Goal: Task Accomplishment & Management: Complete application form

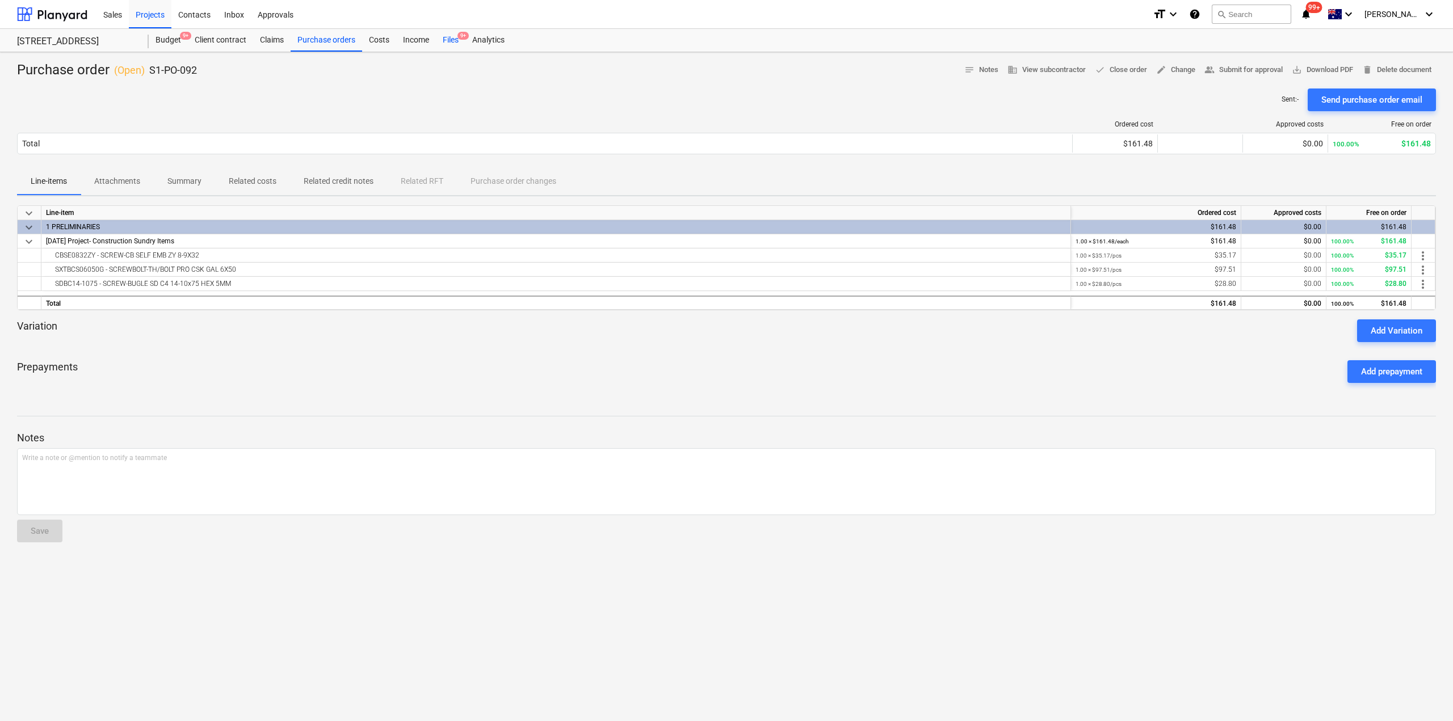
click at [451, 39] on div "Files 9+" at bounding box center [451, 40] width 30 height 23
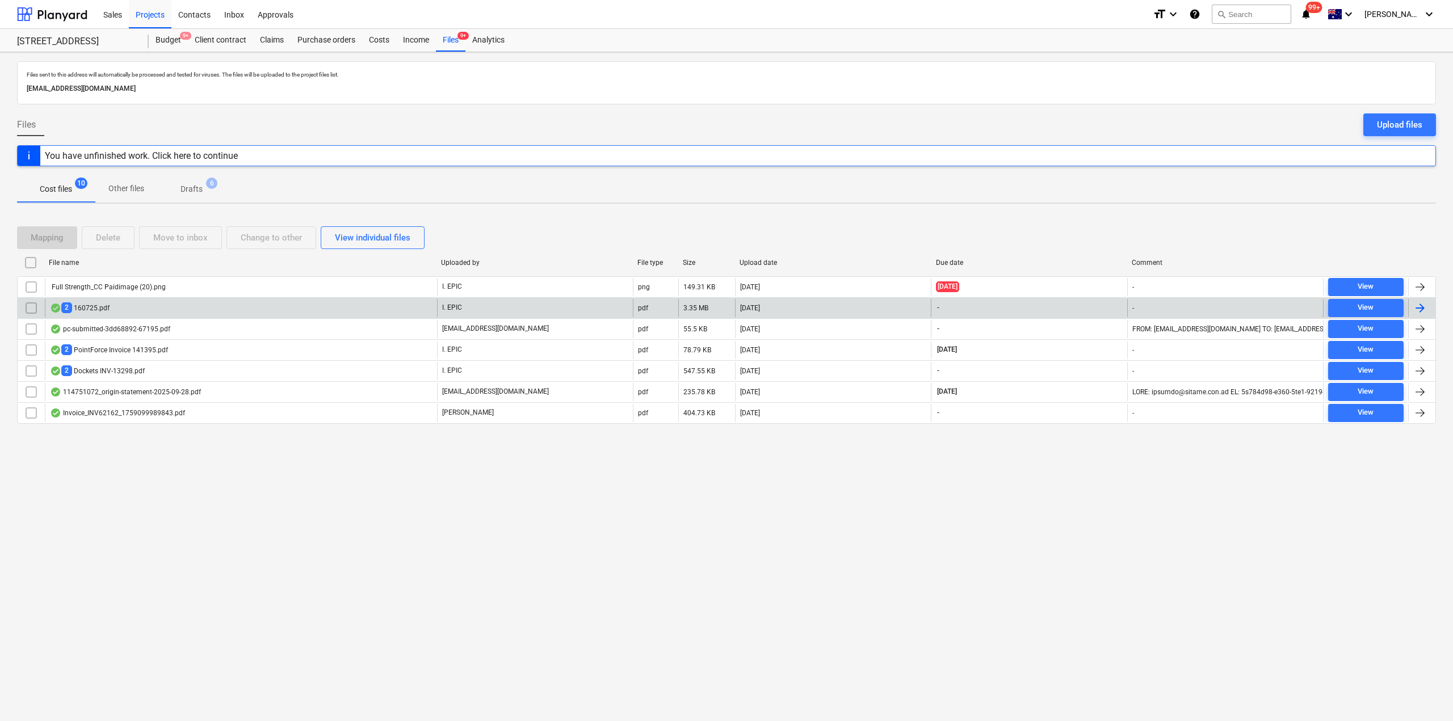
click at [274, 312] on div "2 160725.pdf" at bounding box center [241, 308] width 392 height 18
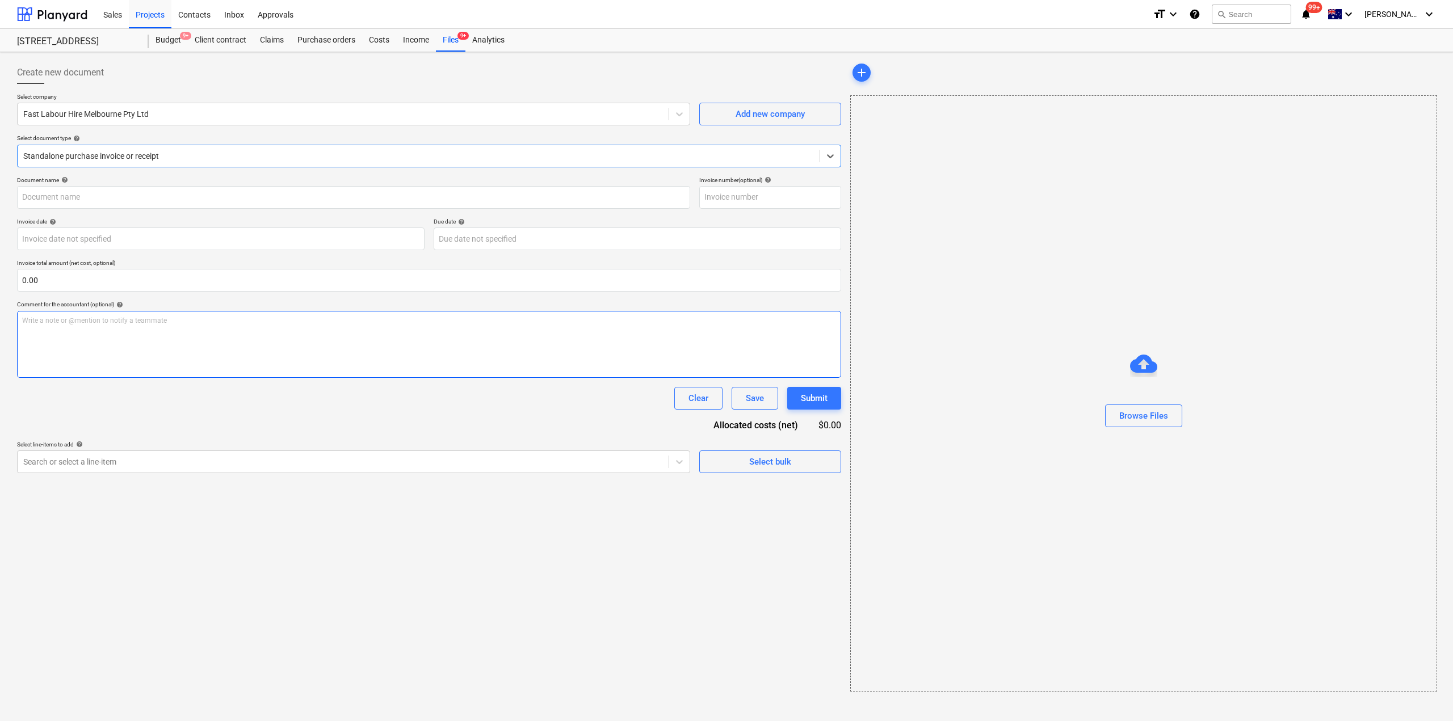
type input "160725"
type input "[DATE]"
click at [341, 37] on div "Purchase orders" at bounding box center [327, 40] width 72 height 23
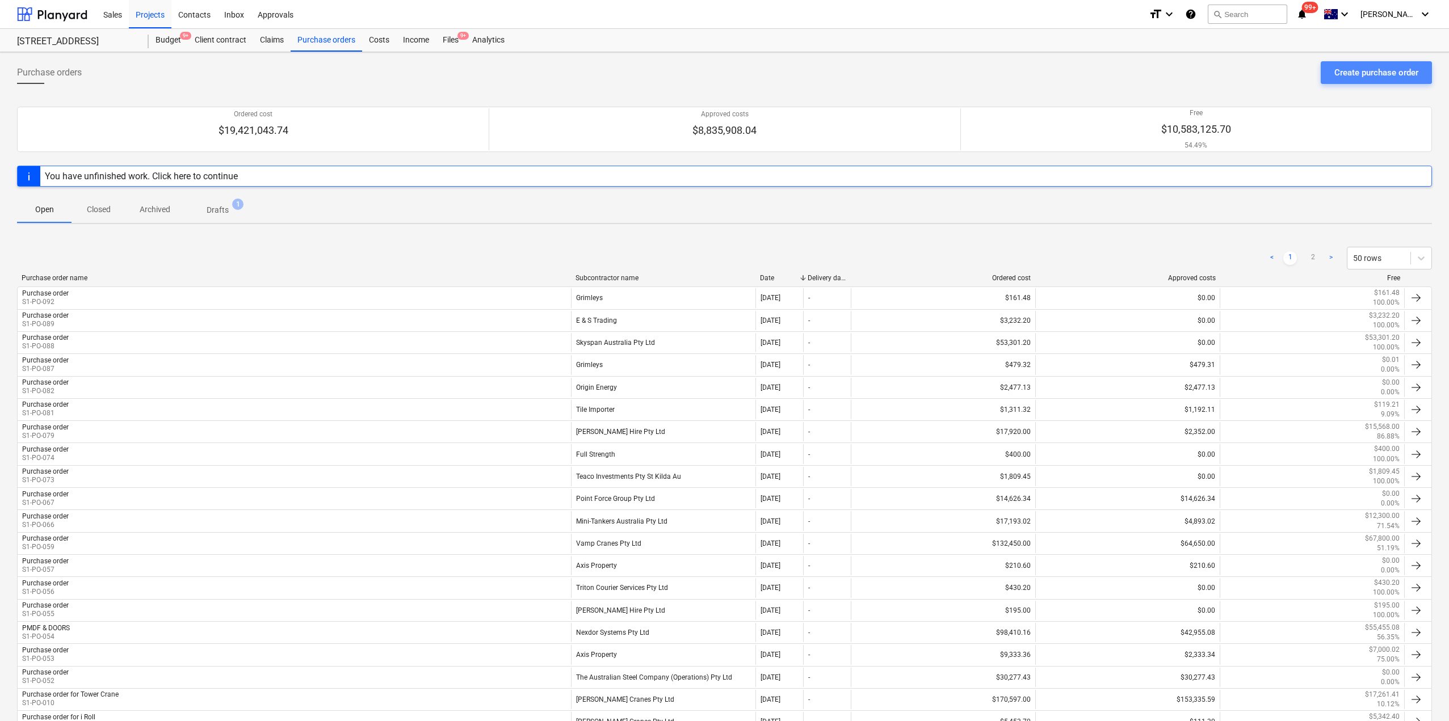
click at [1360, 74] on div "Create purchase order" at bounding box center [1377, 72] width 84 height 15
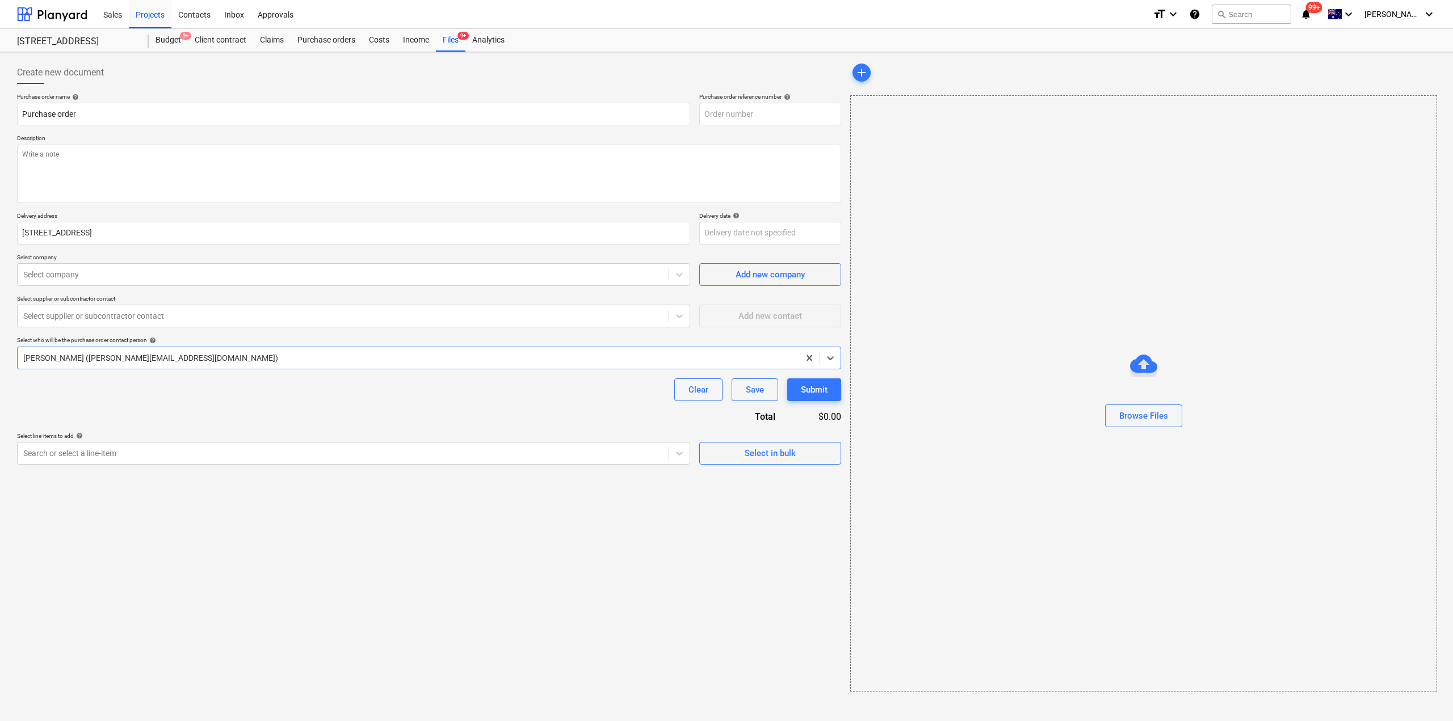
type textarea "x"
type input "S1-PO-093"
click at [137, 143] on p "Description" at bounding box center [429, 140] width 824 height 10
click at [144, 156] on textarea at bounding box center [429, 174] width 824 height 58
type textarea "x"
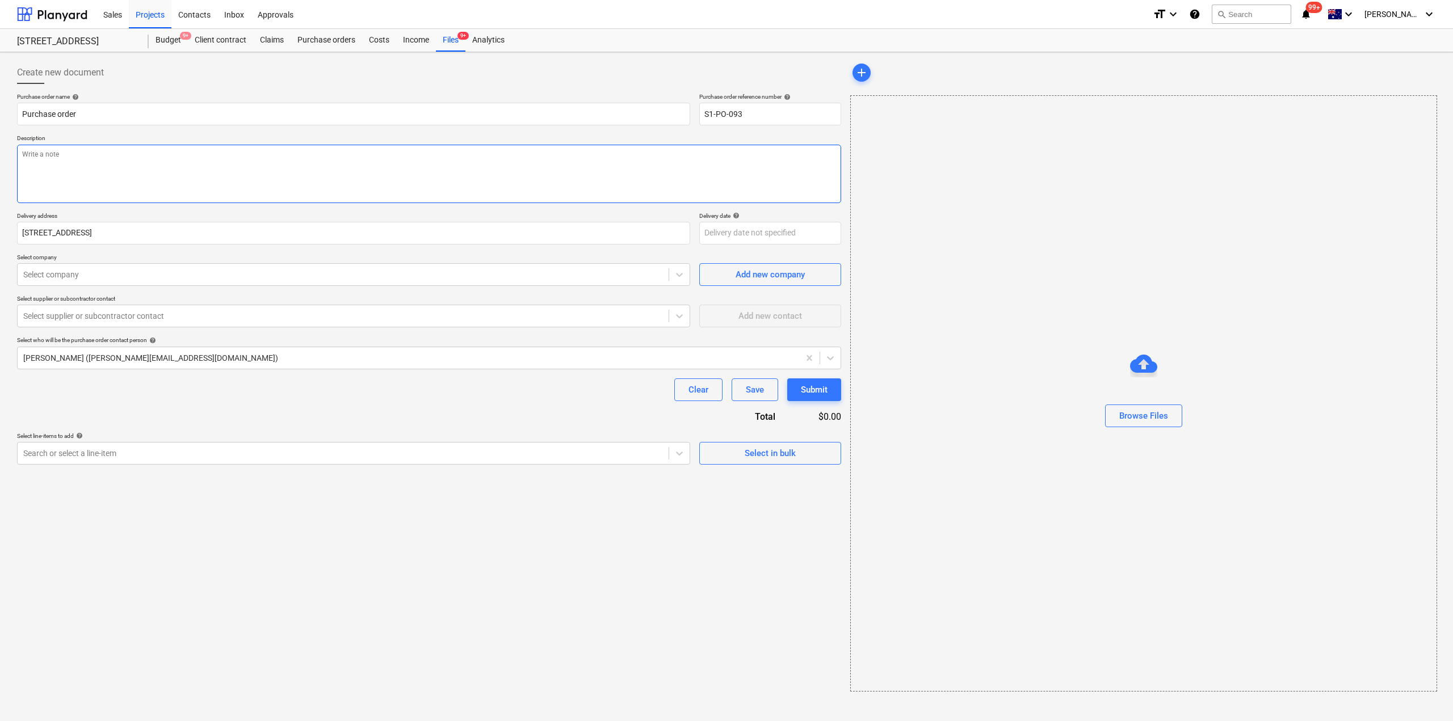
type textarea "G"
type textarea "x"
type textarea "GF"
type textarea "x"
type textarea "GF t"
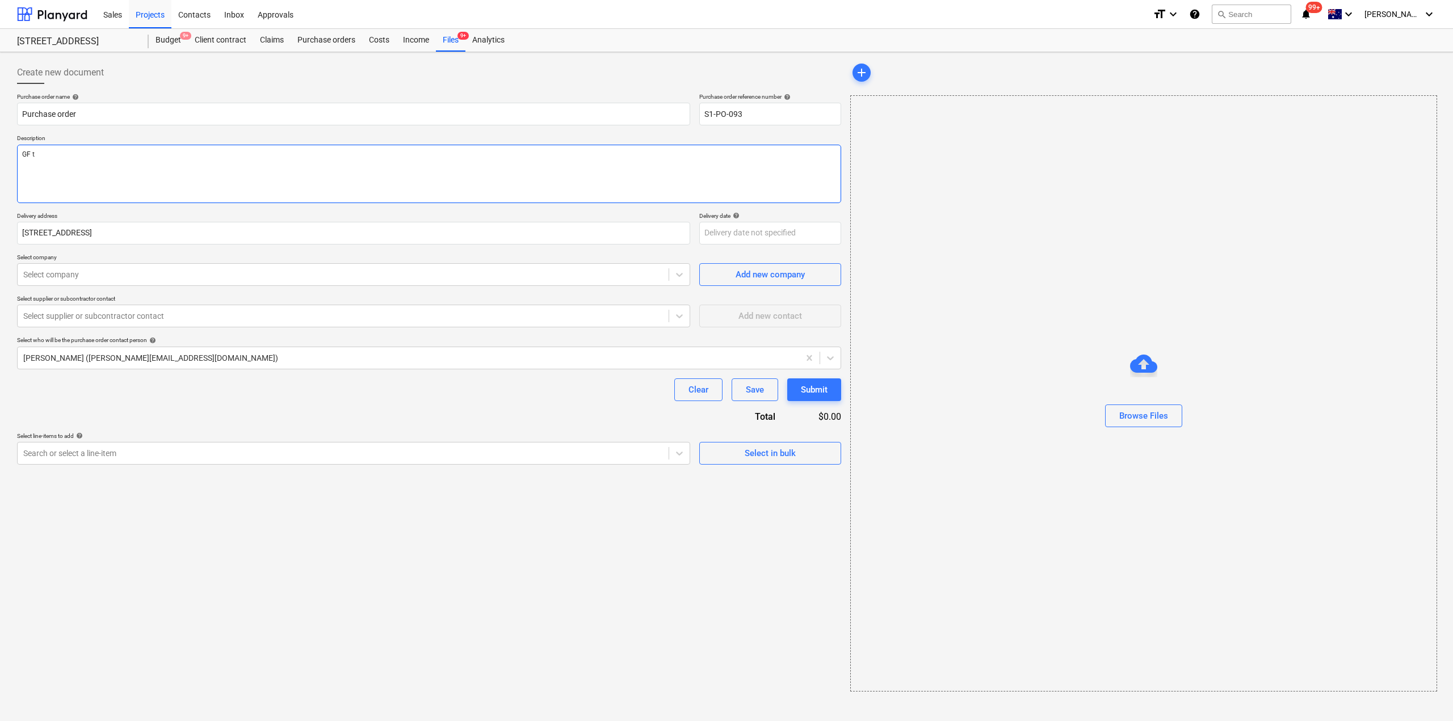
type textarea "x"
type textarea "GF to"
type textarea "x"
type textarea "GF to L"
type textarea "x"
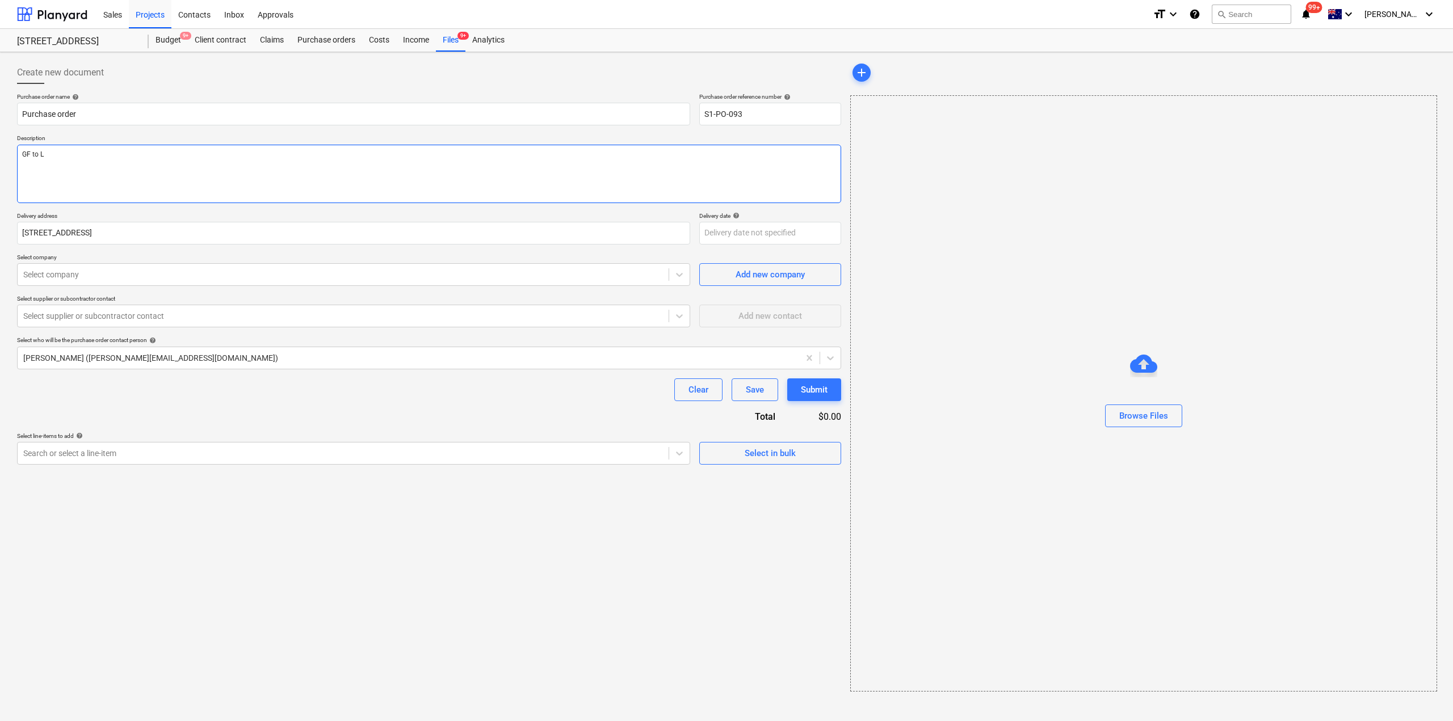
type textarea "GF to L3"
type textarea "x"
type textarea "GF to L3"
type textarea "x"
type textarea "GF to L3 Co"
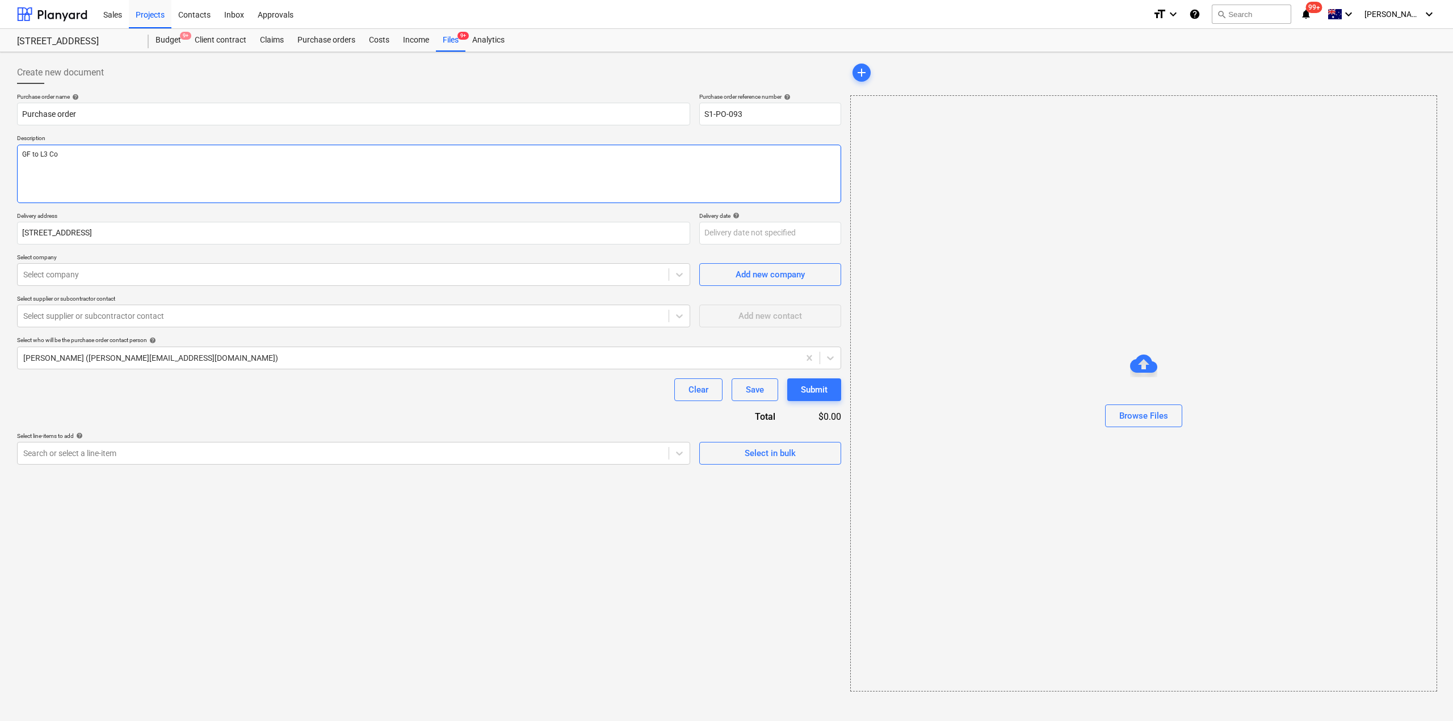
type textarea "x"
type textarea "GF to L3 Com"
type textarea "x"
type textarea "GF to L3 Comm"
type textarea "x"
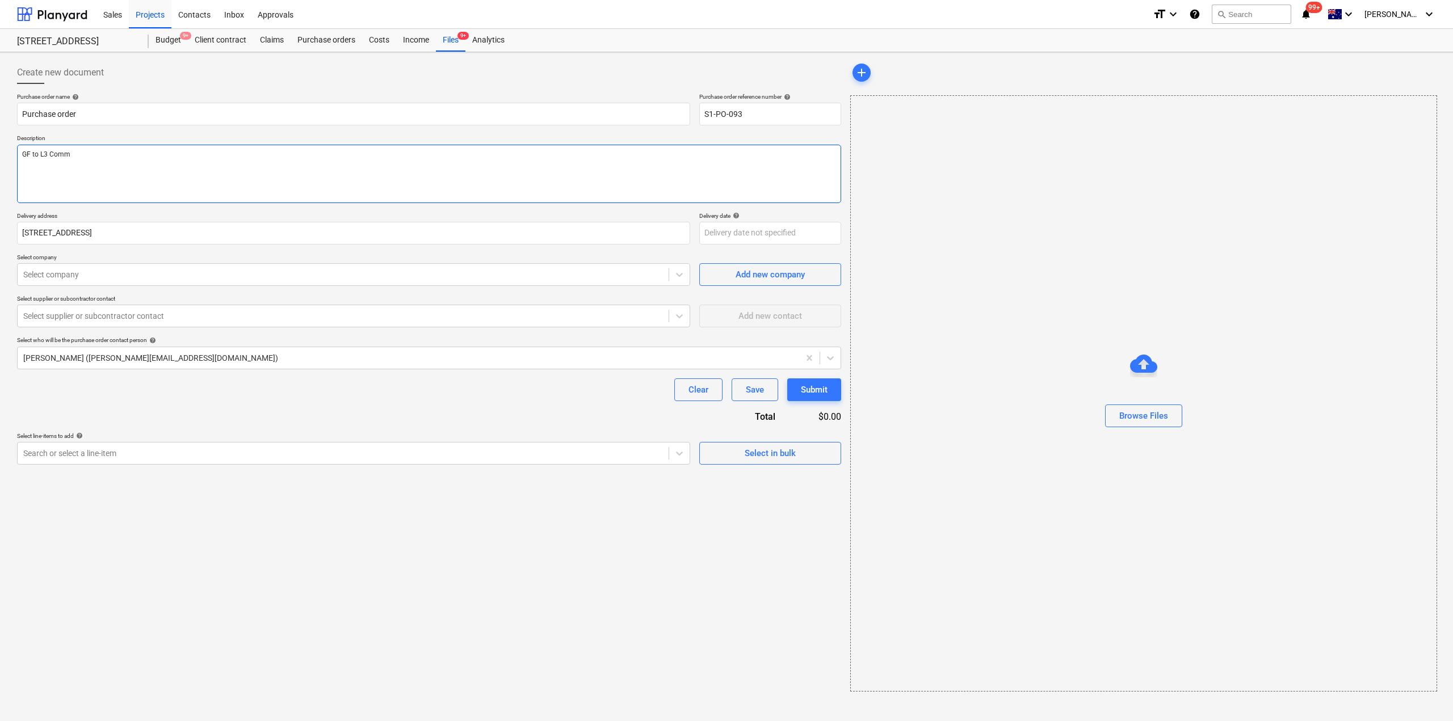
type textarea "GF to L3 Comms"
type textarea "x"
type textarea "GF to L3 Comms/"
type textarea "x"
type textarea "GF to L3 Comms/E"
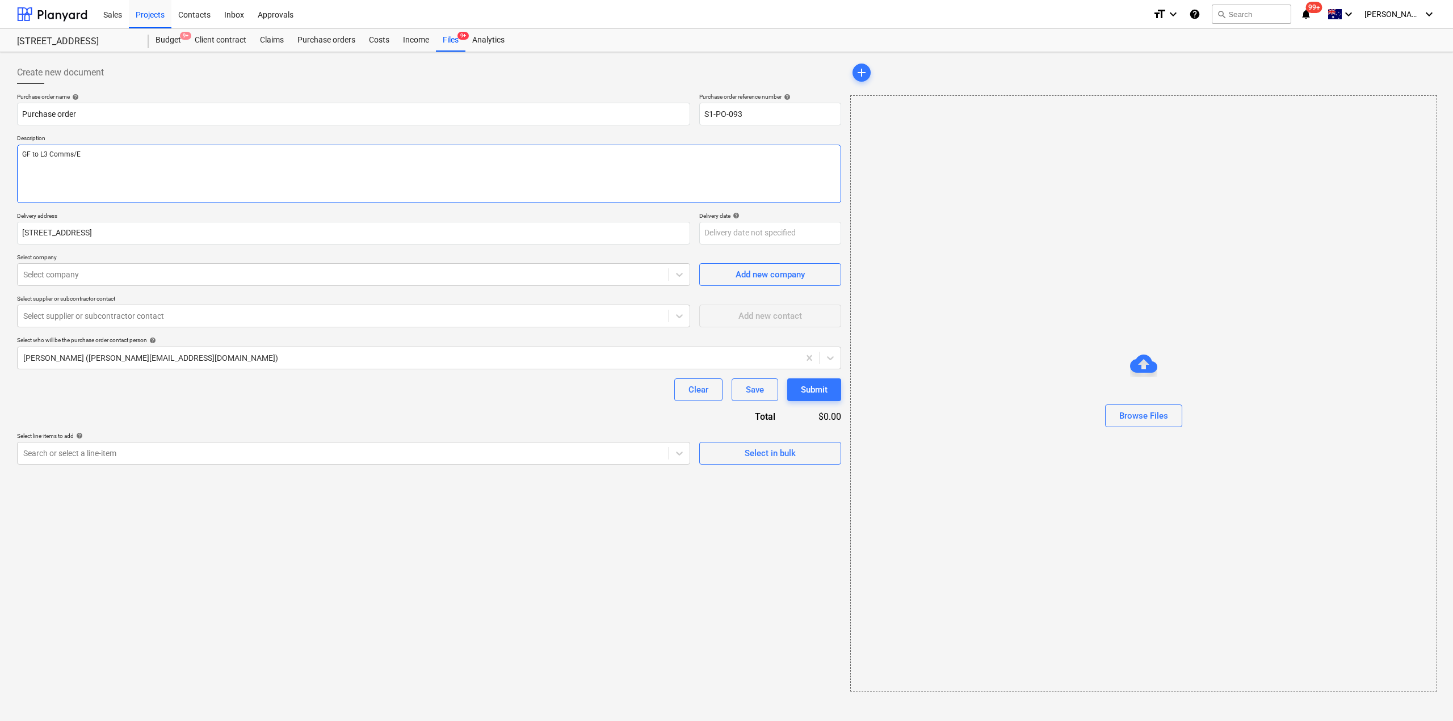
type textarea "x"
type textarea "GF to L3 Comms/El"
type textarea "x"
type textarea "GF to L3 Comms/Ele"
type textarea "x"
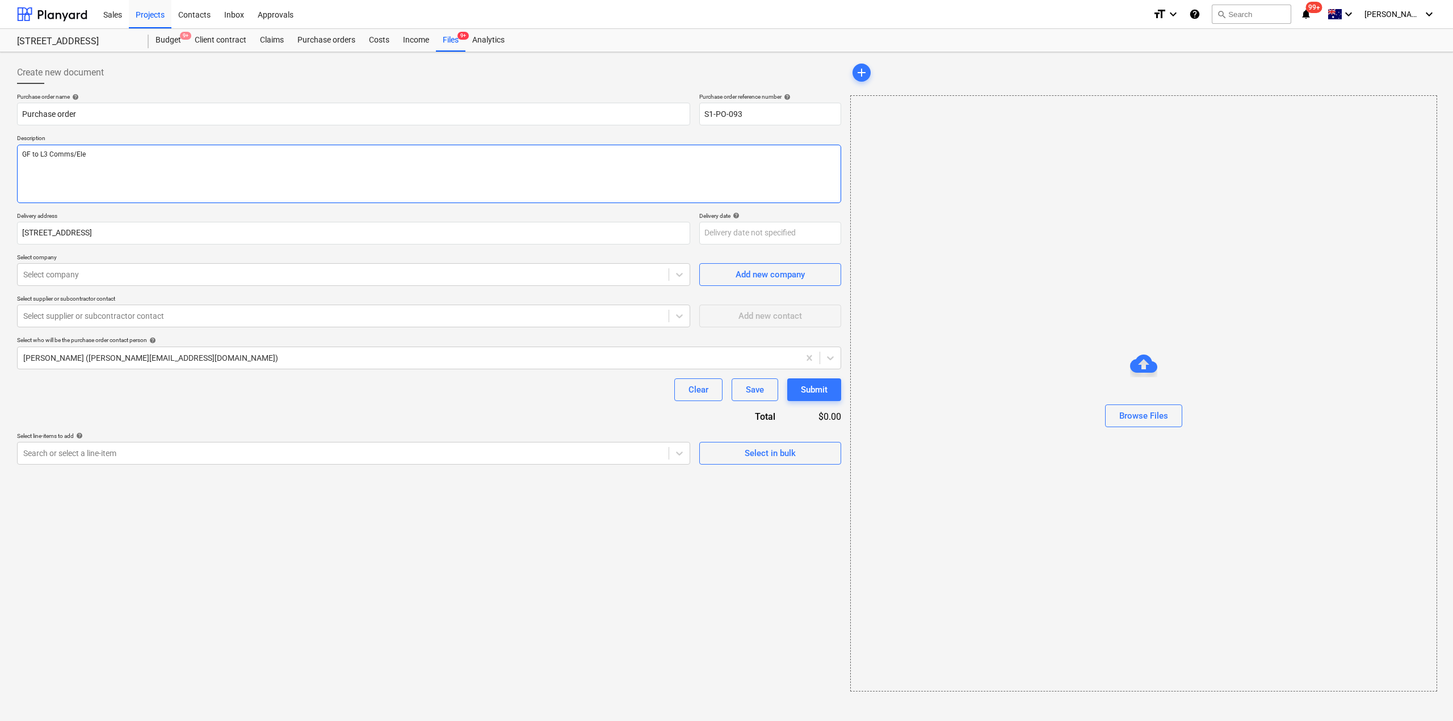
type textarea "GF to L3 Comms/Elec"
type textarea "x"
type textarea "GF to L3 Comms/Elec"
type textarea "x"
type textarea "GF to L3 Comms/Elec M"
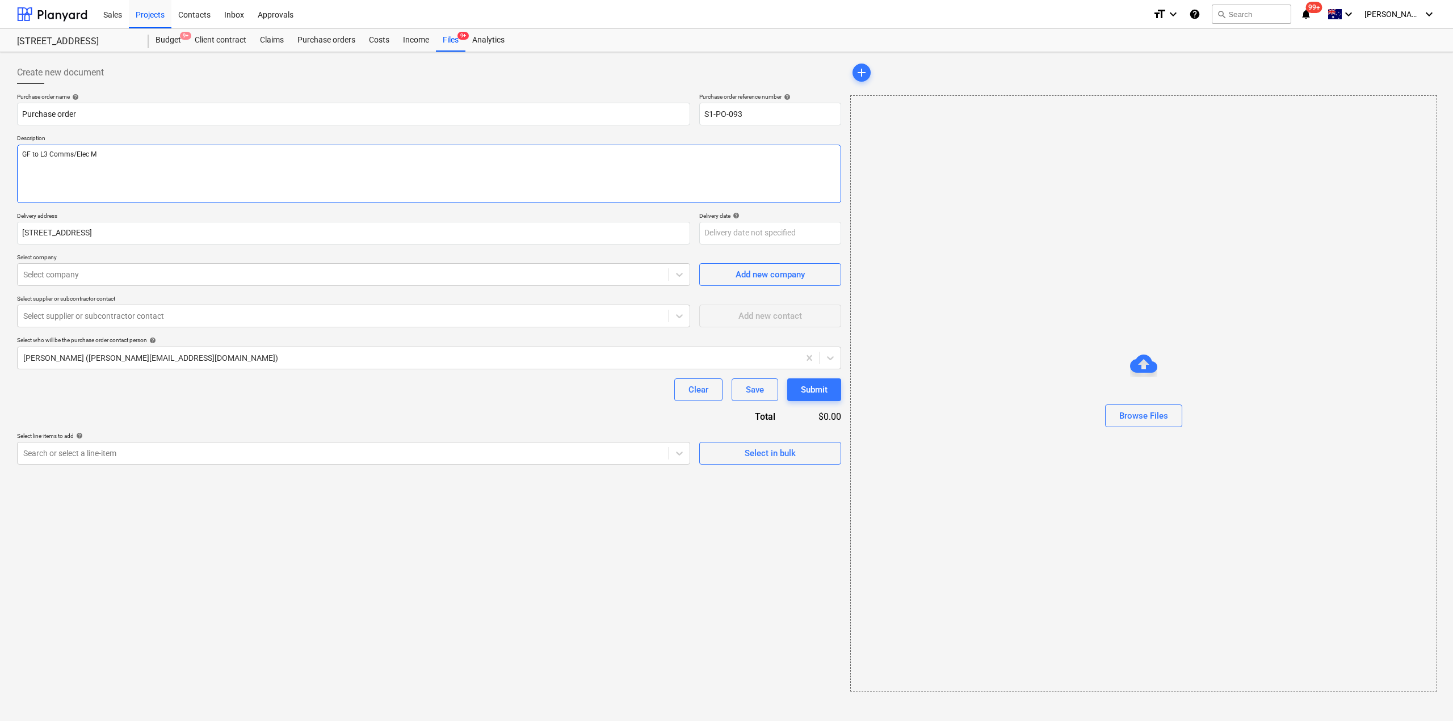
type textarea "x"
type textarea "GF to L3 Comms/Elec"
type textarea "x"
type textarea "GF to L3 Comms/Elec C"
type textarea "x"
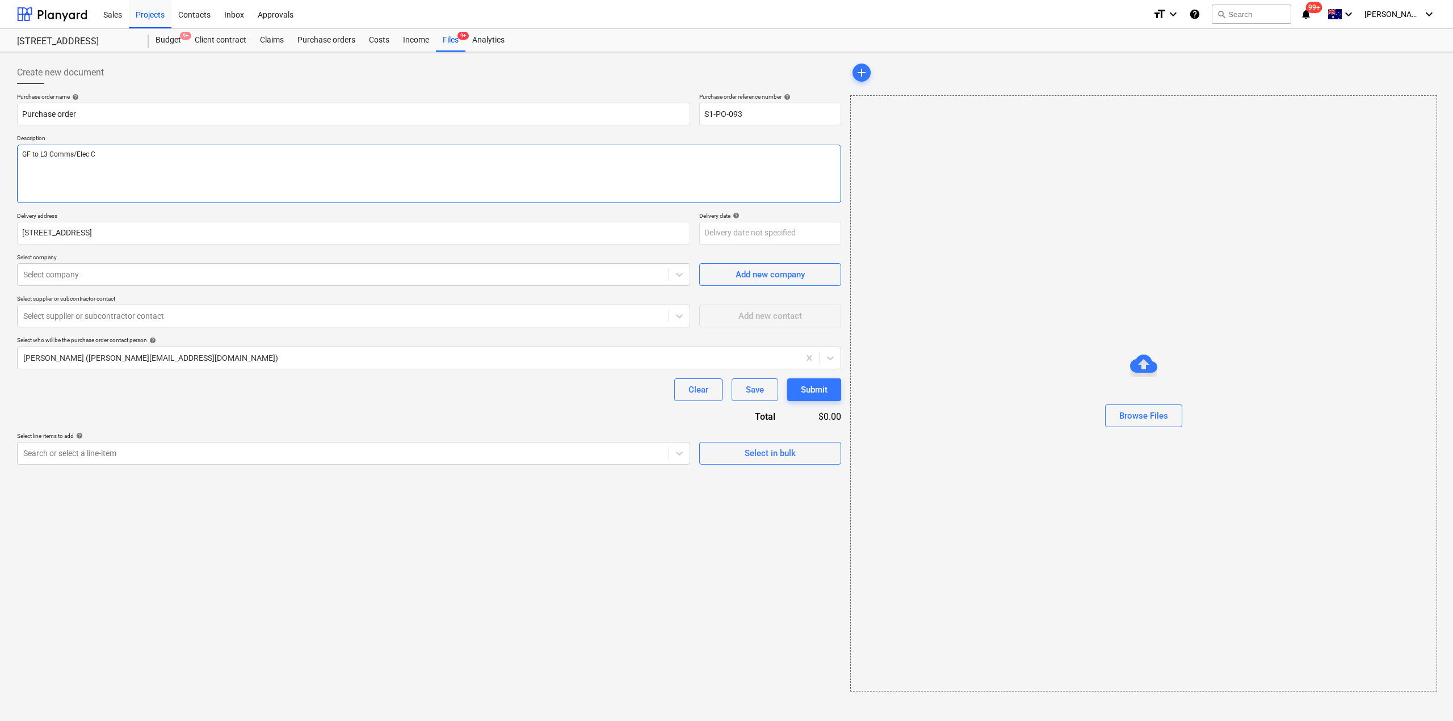
type textarea "GF to L3 Comms/Elec Cu"
type textarea "x"
type textarea "GF to L3 Comms/Elec Cup"
type textarea "x"
type textarea "GF to L3 Comms/Elec Cupb"
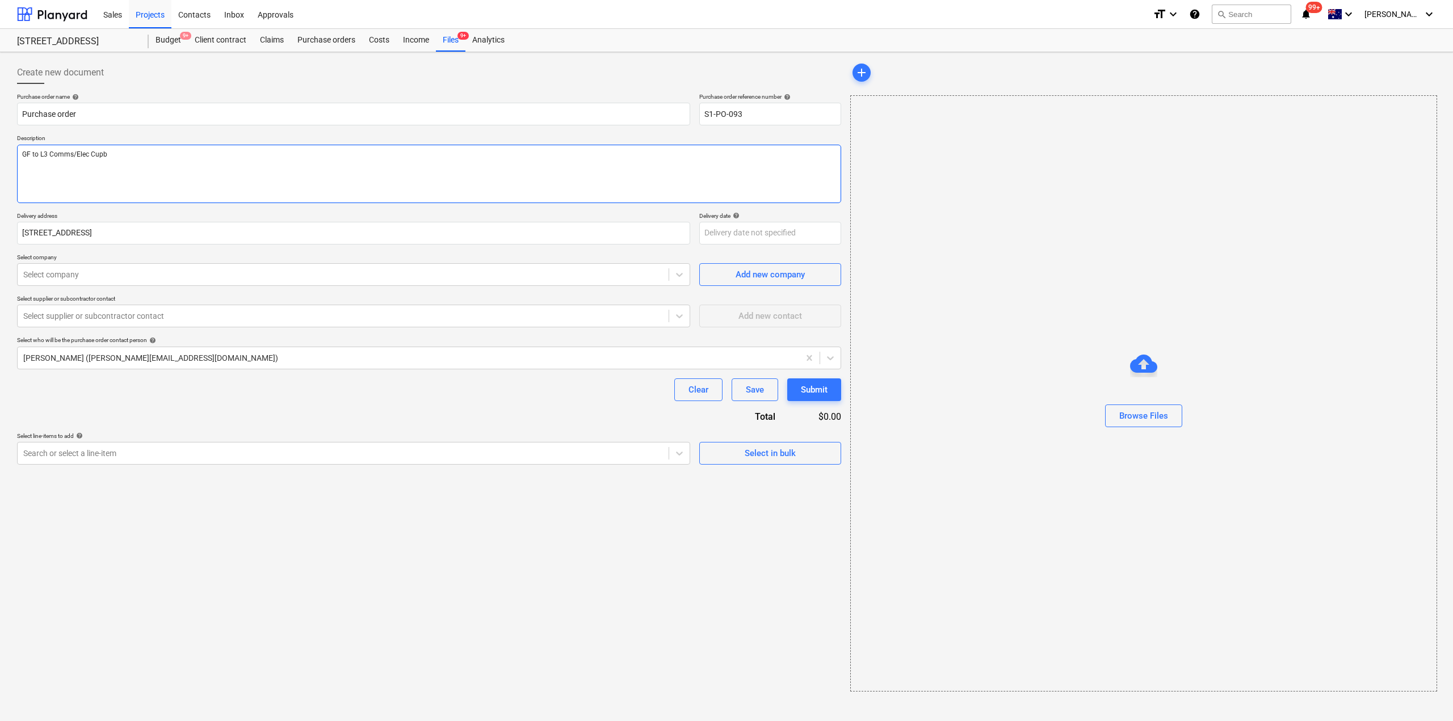
type textarea "x"
type textarea "GF to L3 Comms/Elec Cupbo"
type textarea "x"
type textarea "GF to L3 Comms/Elec Cupboar"
type textarea "x"
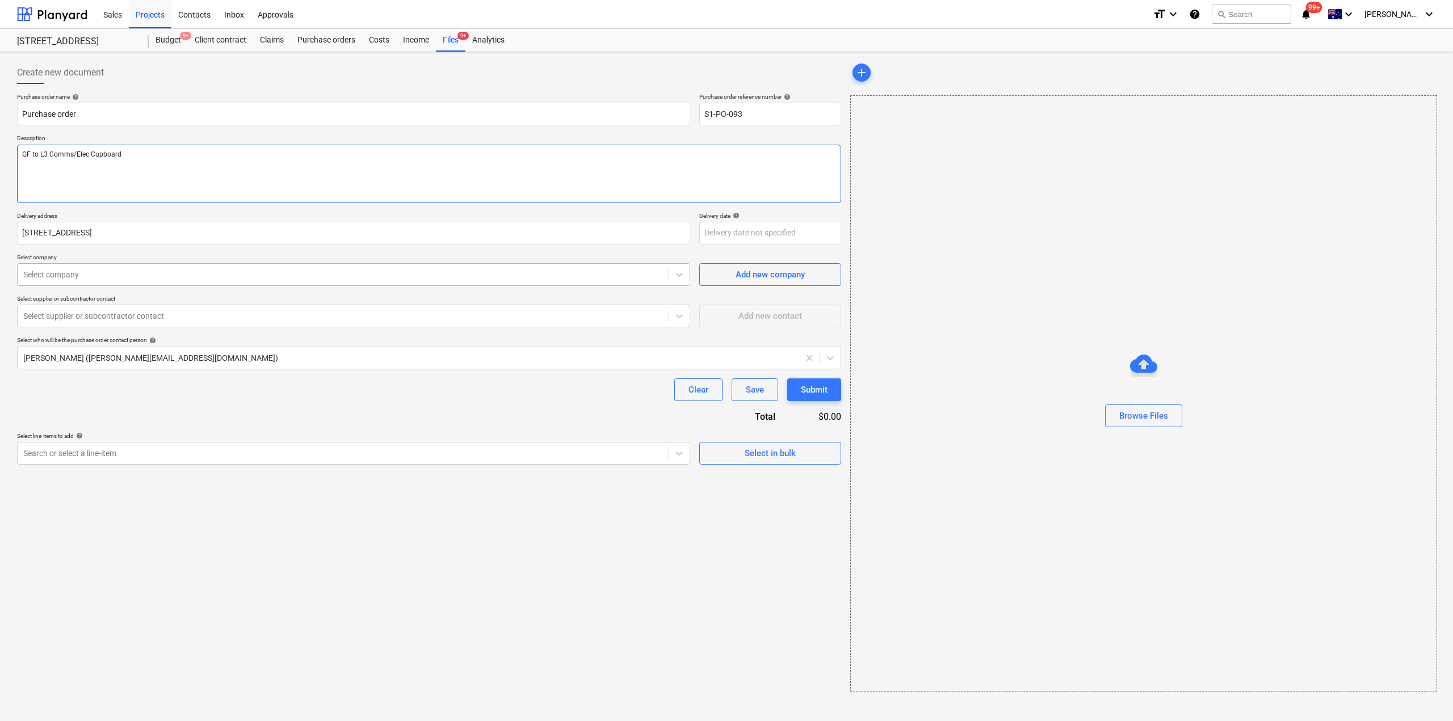
type textarea "GF to L3 Comms/Elec Cupboard"
type textarea "x"
click at [60, 278] on div at bounding box center [343, 274] width 640 height 11
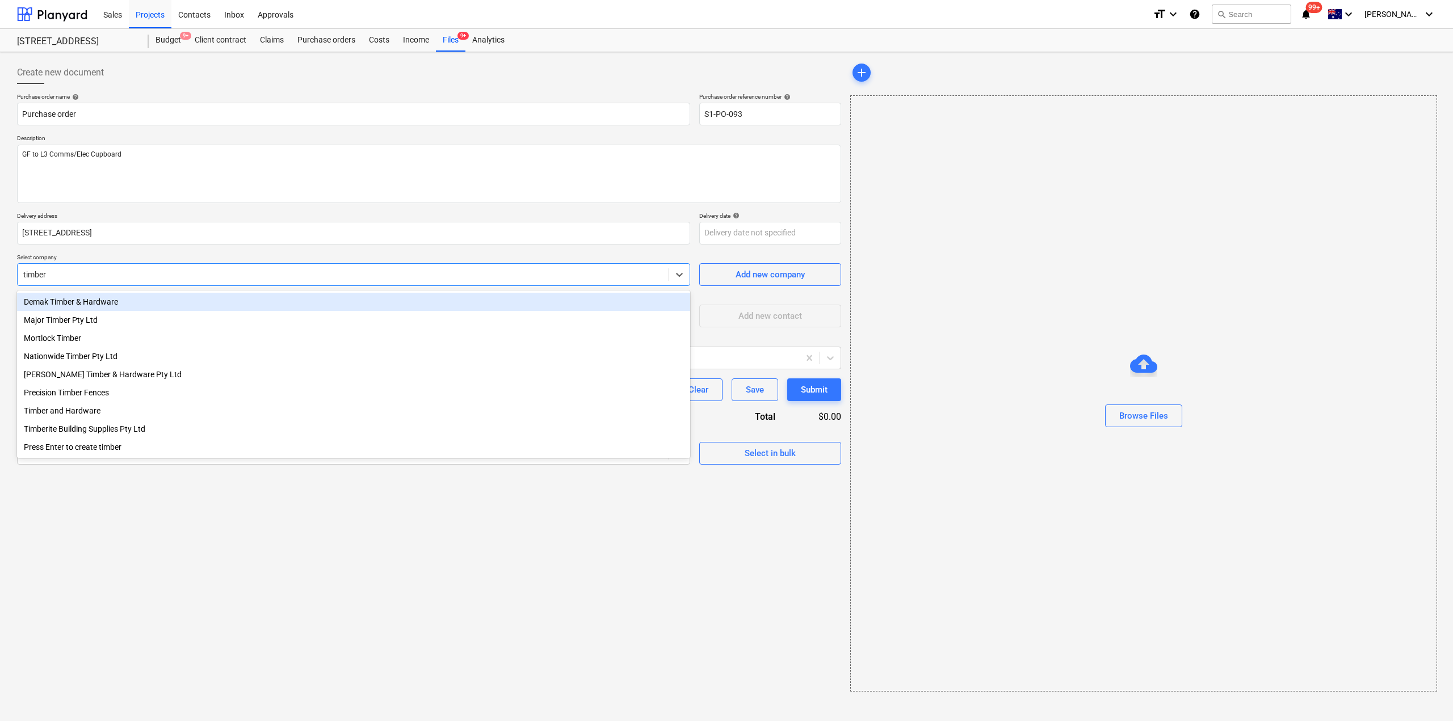
type input "timberi"
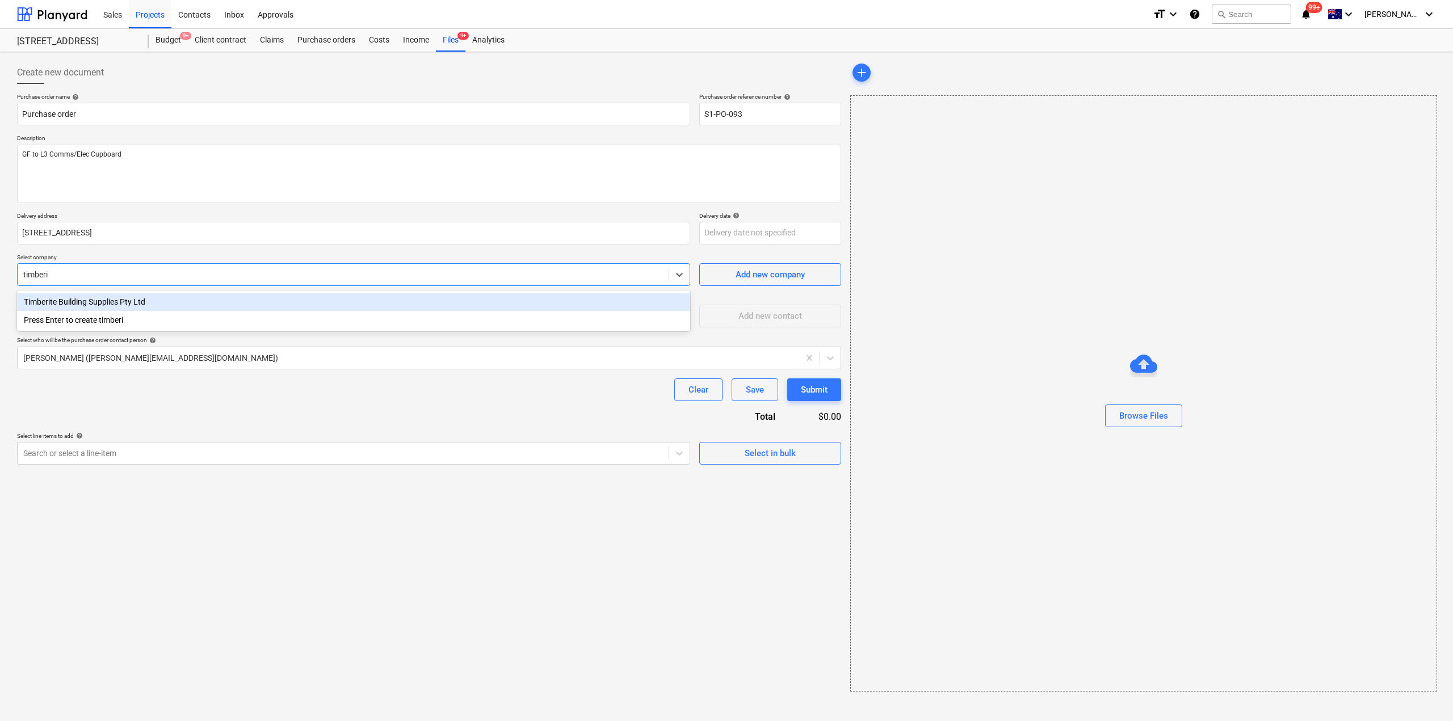
click at [85, 308] on div "Timberite Building Supplies Pty Ltd" at bounding box center [353, 302] width 673 height 18
type textarea "x"
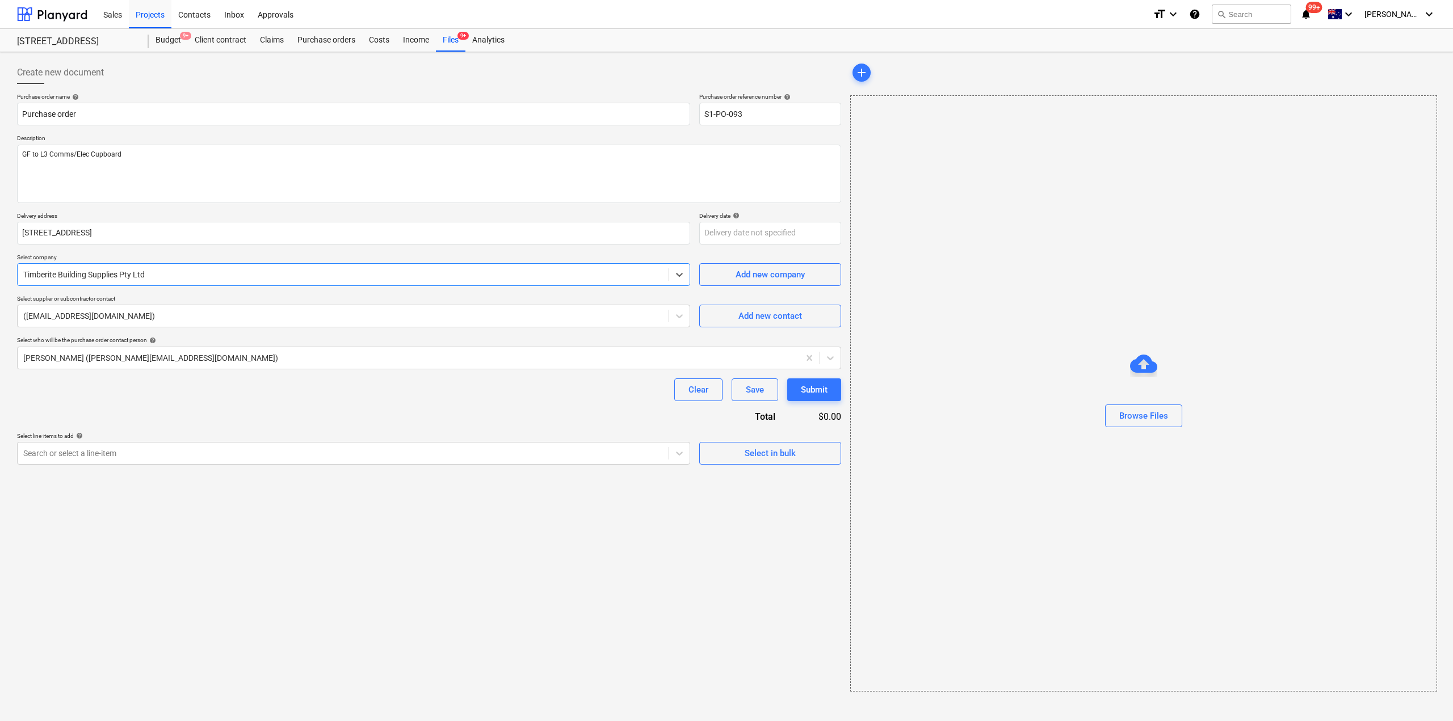
type textarea "x"
click at [538, 549] on div "Create new document Purchase order name help Purchase order Purchase order refe…" at bounding box center [428, 377] width 833 height 640
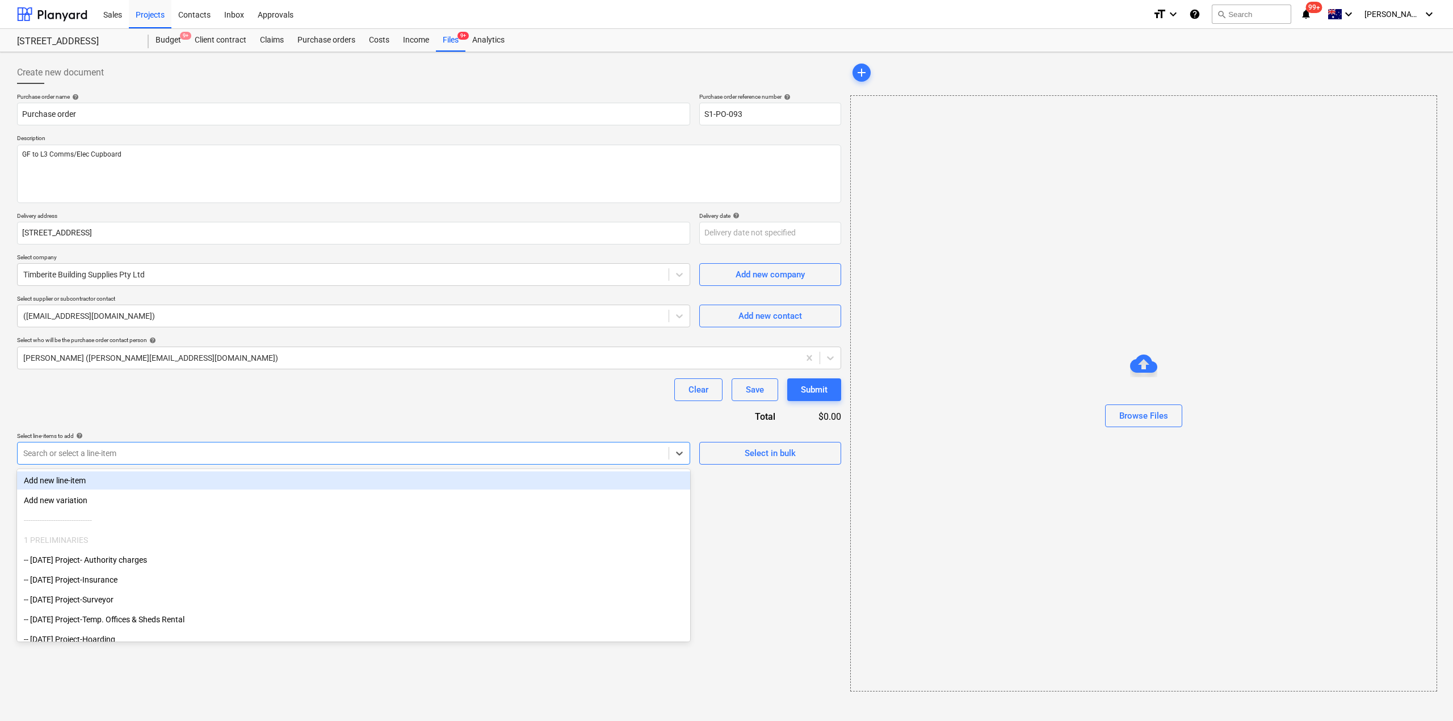
click at [208, 452] on div at bounding box center [343, 453] width 640 height 11
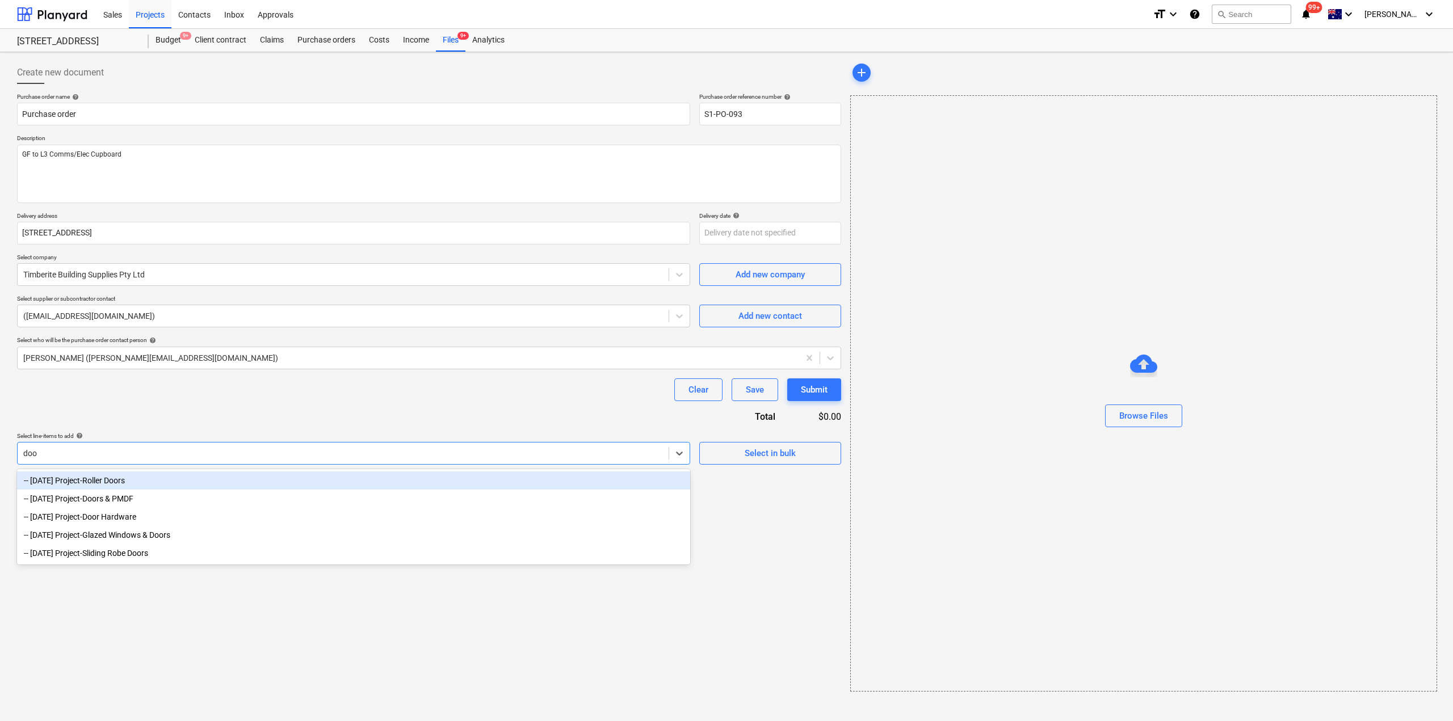
type input "door"
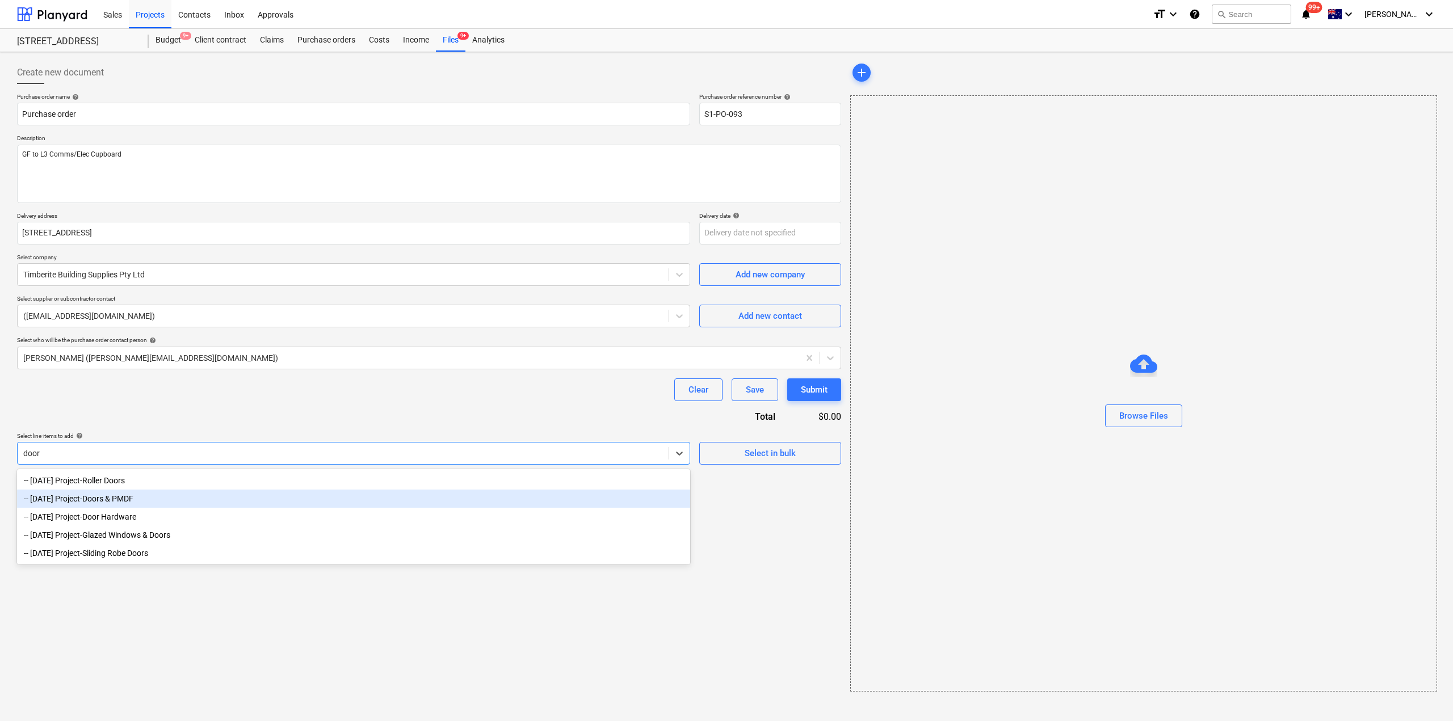
click at [147, 505] on div "-- [DATE] Project-Doors & PMDF" at bounding box center [353, 499] width 673 height 18
type textarea "x"
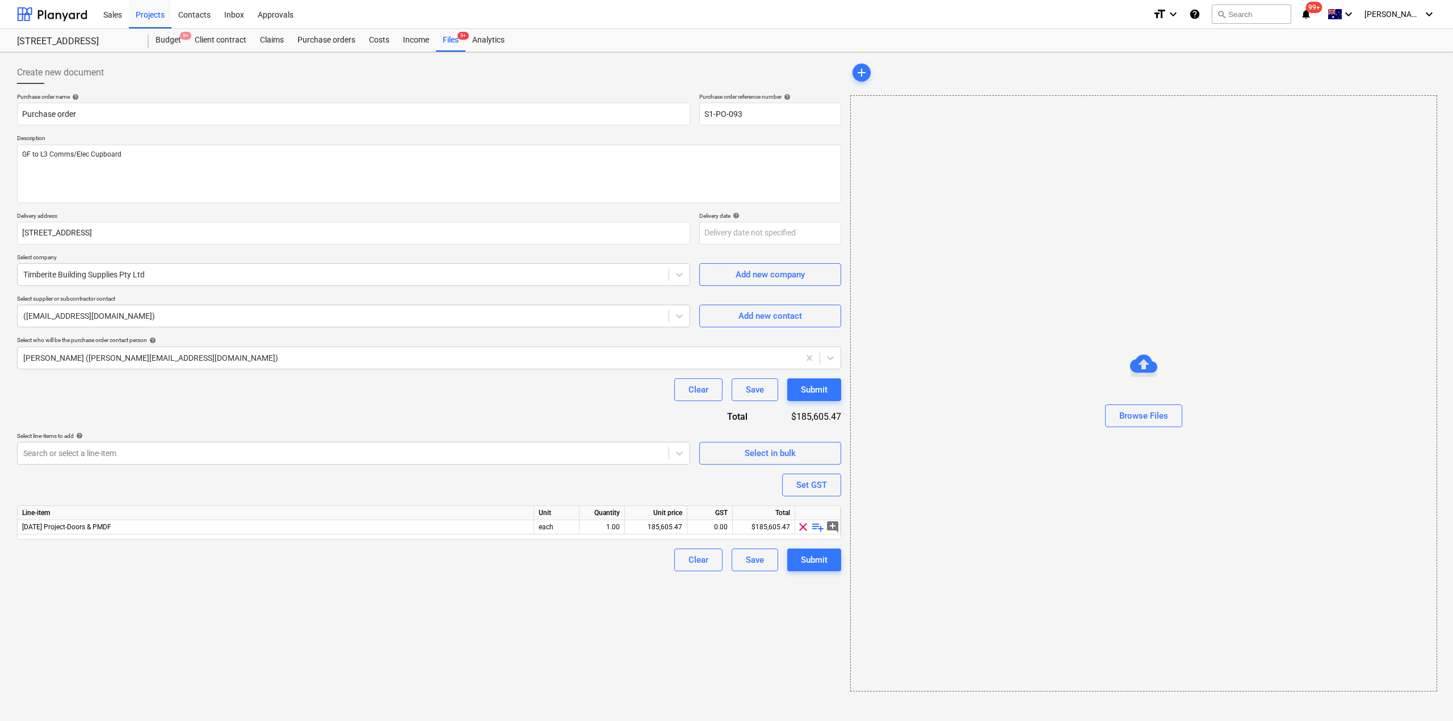
click at [525, 604] on div "Create new document Purchase order name help Purchase order Purchase order refe…" at bounding box center [428, 377] width 833 height 640
click at [820, 526] on span "playlist_add" at bounding box center [818, 528] width 14 height 14
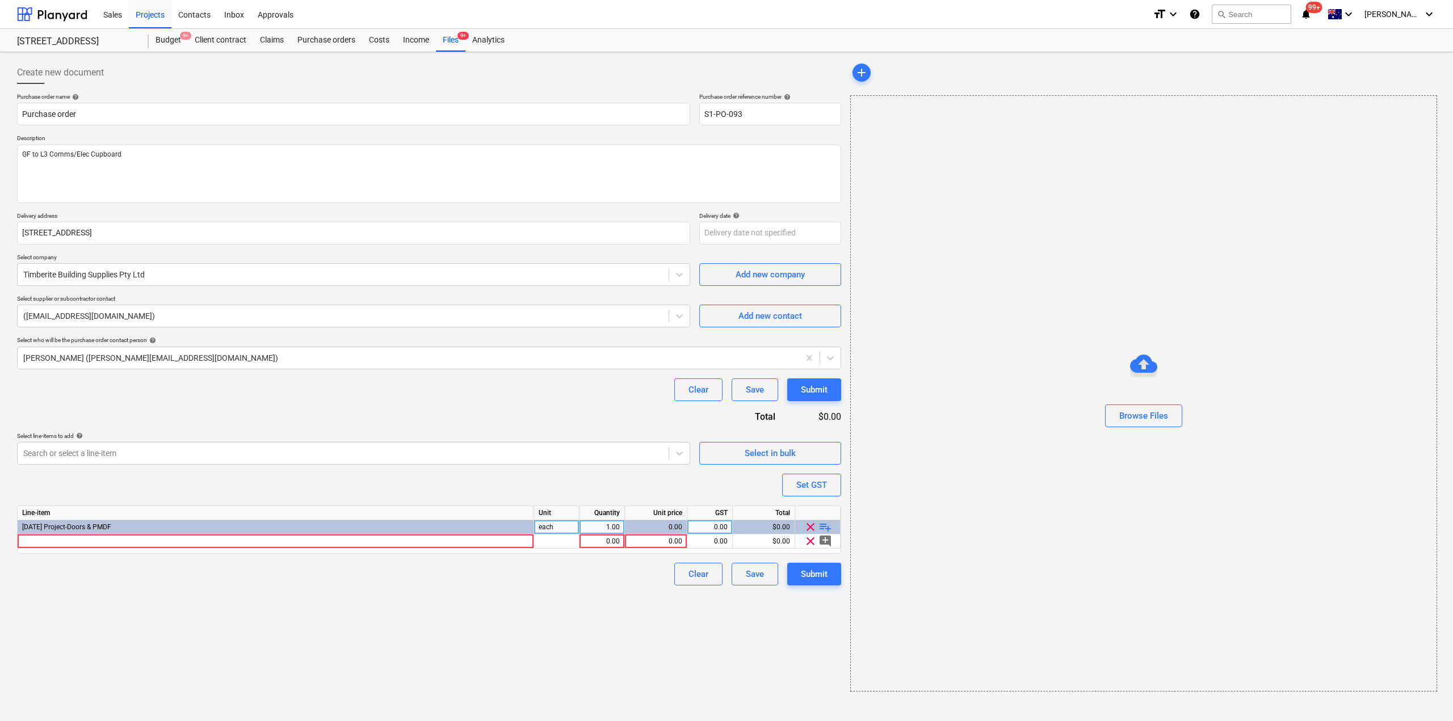
click at [1012, 542] on div "Browse Files" at bounding box center [1143, 393] width 587 height 597
click at [1002, 551] on div "Browse Files" at bounding box center [1143, 393] width 587 height 597
type textarea "x"
click at [77, 538] on div at bounding box center [276, 542] width 517 height 14
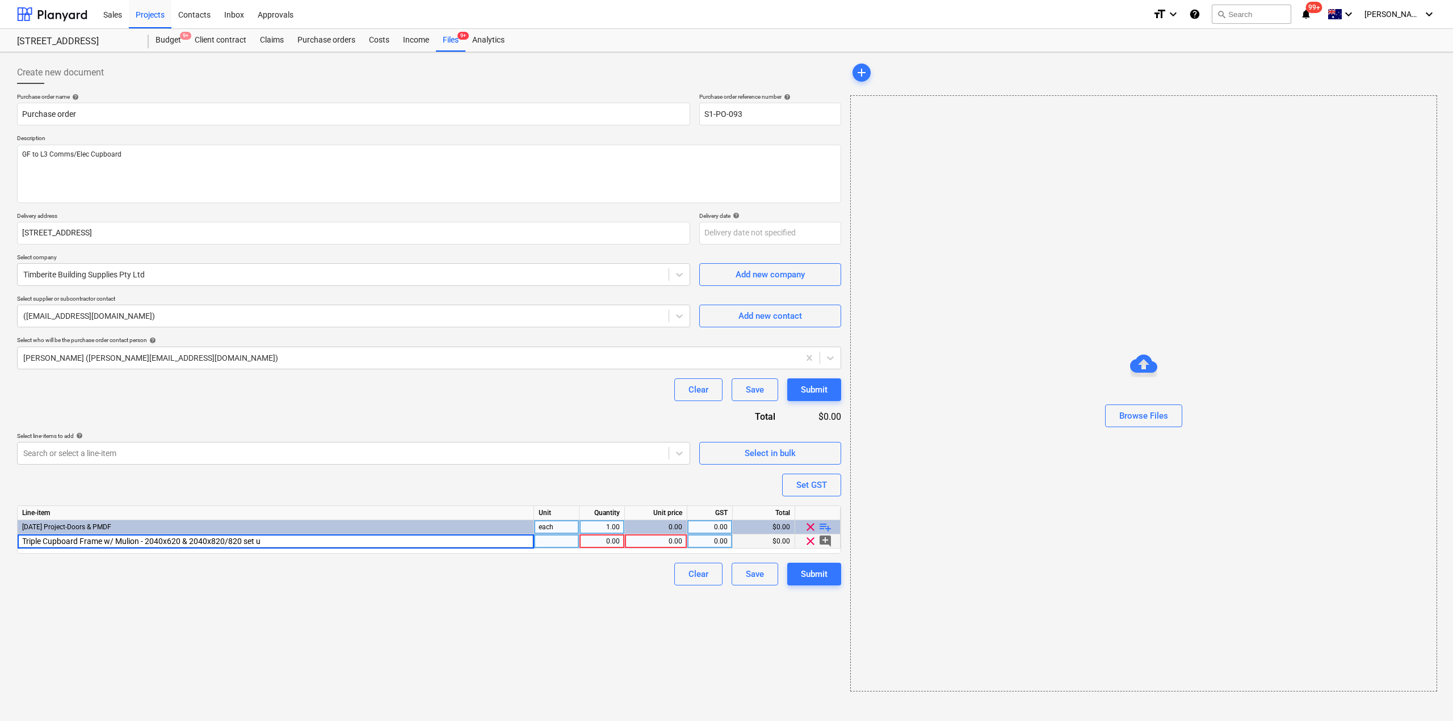
type input "Triple Cupboard Frame w/ Mulion - 2040x620 & 2040x820/820 set up"
type textarea "x"
type input "293.29"
type textarea "x"
click at [781, 539] on div "$1,173.16" at bounding box center [764, 542] width 62 height 14
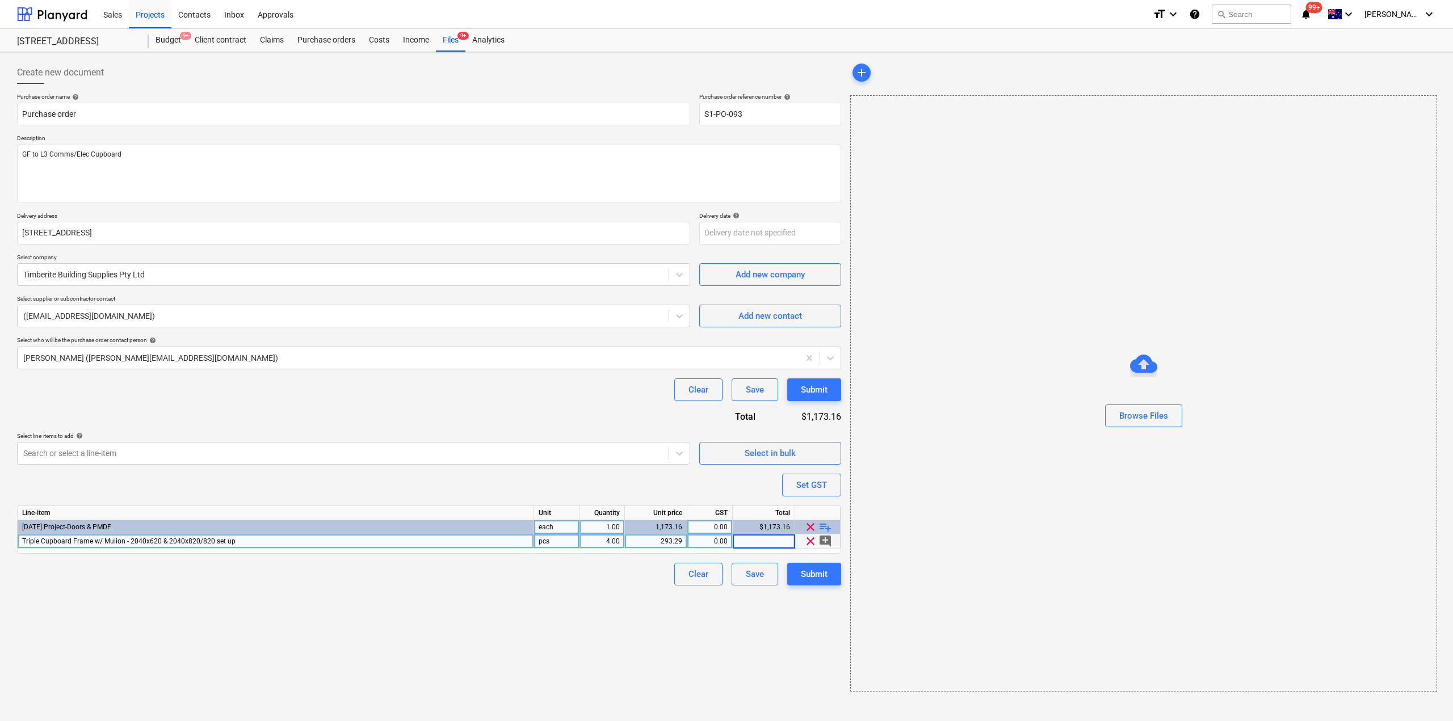
click at [766, 592] on div "Create new document Purchase order name help Purchase order Purchase order refe…" at bounding box center [428, 377] width 833 height 640
click at [766, 544] on div "$1,173.16" at bounding box center [764, 542] width 62 height 14
type input "1173.2"
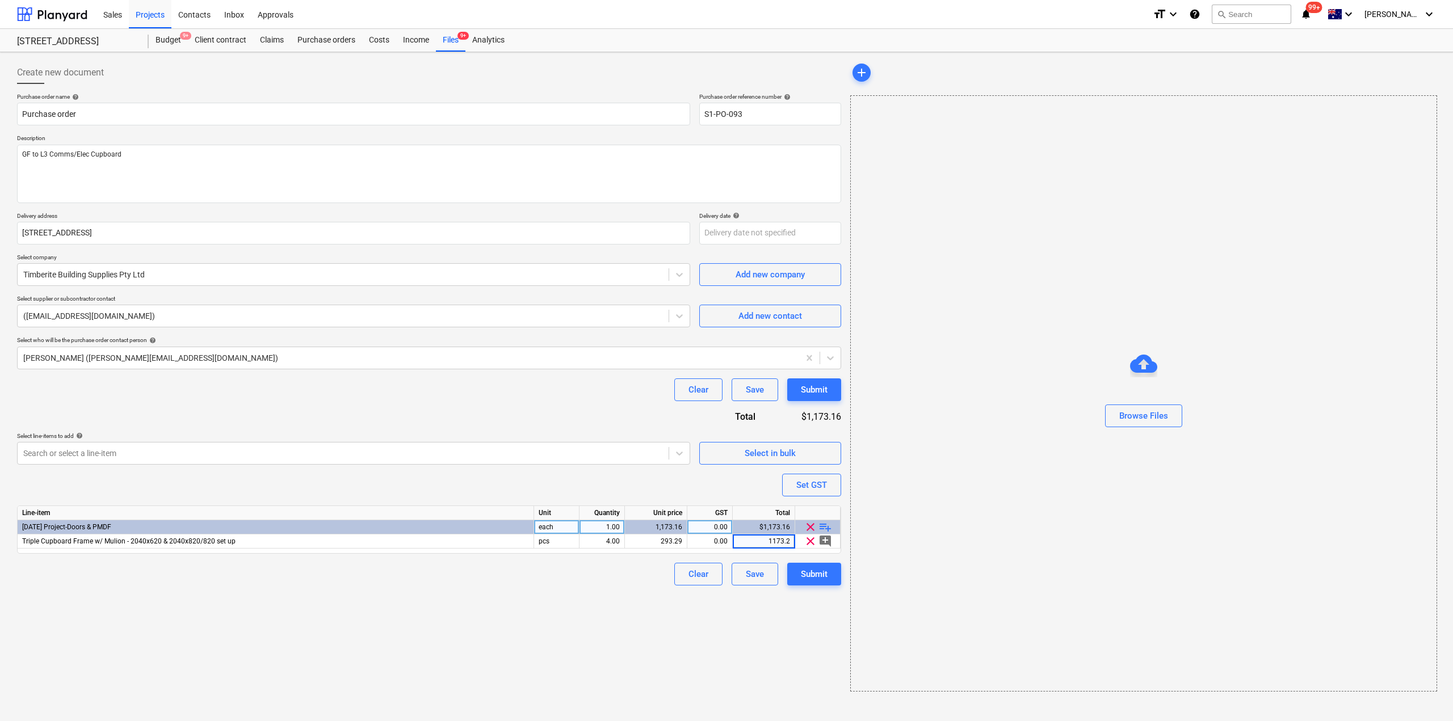
click at [691, 671] on div "Create new document Purchase order name help Purchase order Purchase order refe…" at bounding box center [428, 377] width 833 height 640
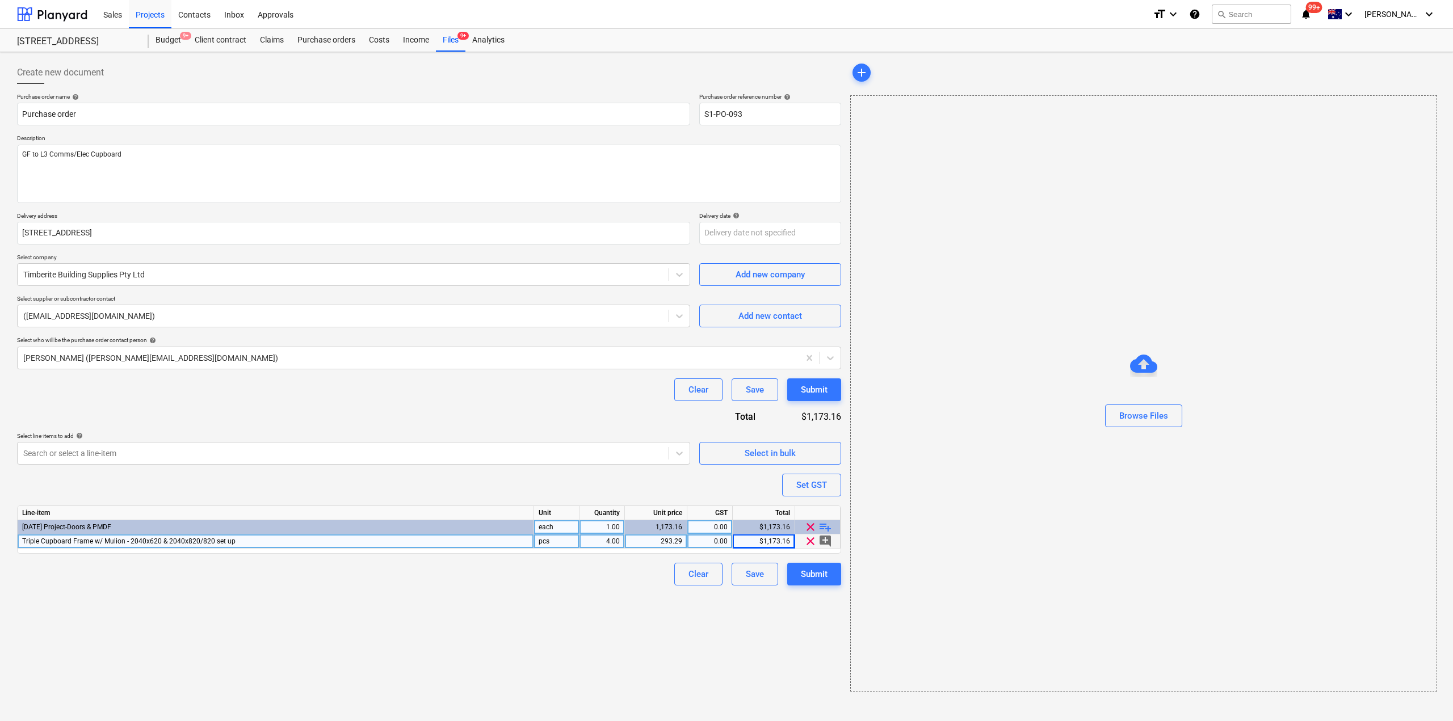
click at [682, 543] on div "293.29" at bounding box center [656, 542] width 53 height 14
click at [684, 544] on input "293.29" at bounding box center [656, 542] width 62 height 14
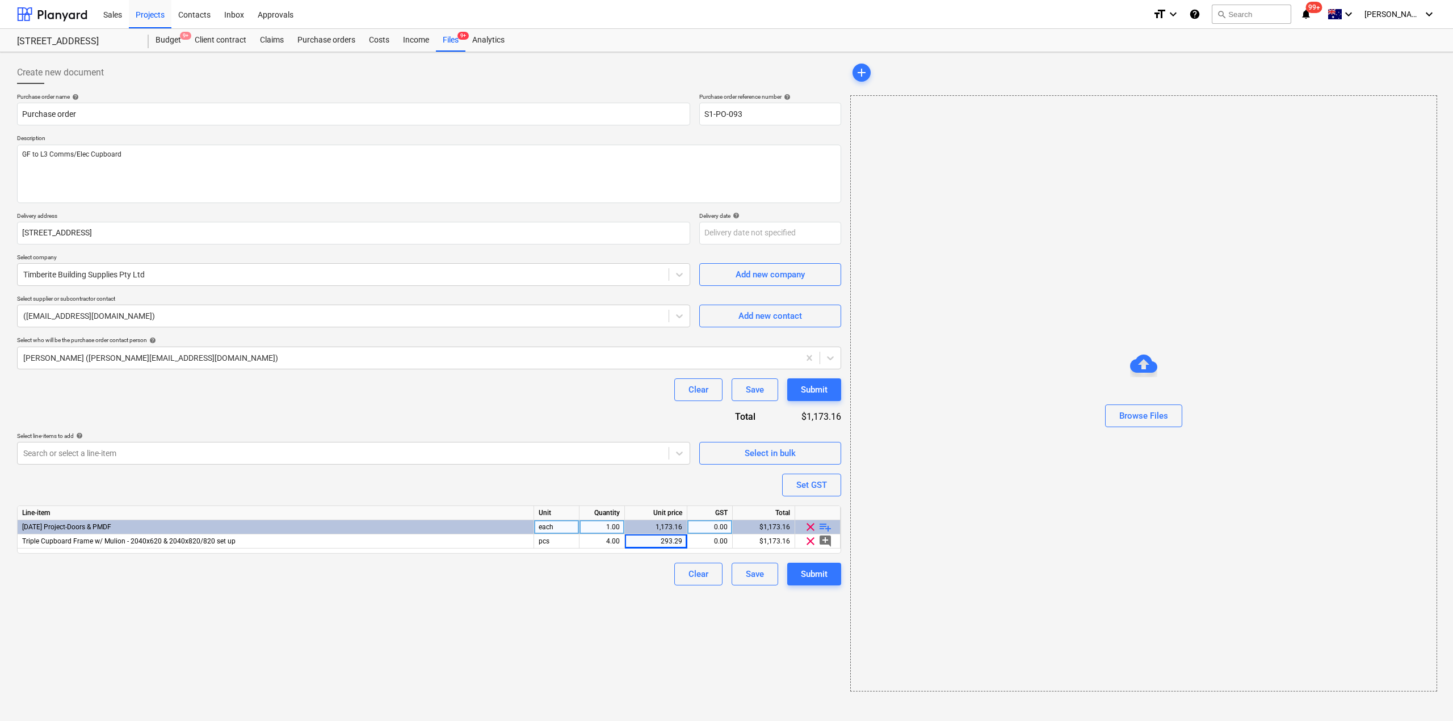
click at [703, 657] on div "Create new document Purchase order name help Purchase order Purchase order refe…" at bounding box center [428, 377] width 833 height 640
click at [819, 574] on div "Submit" at bounding box center [814, 574] width 27 height 15
type textarea "x"
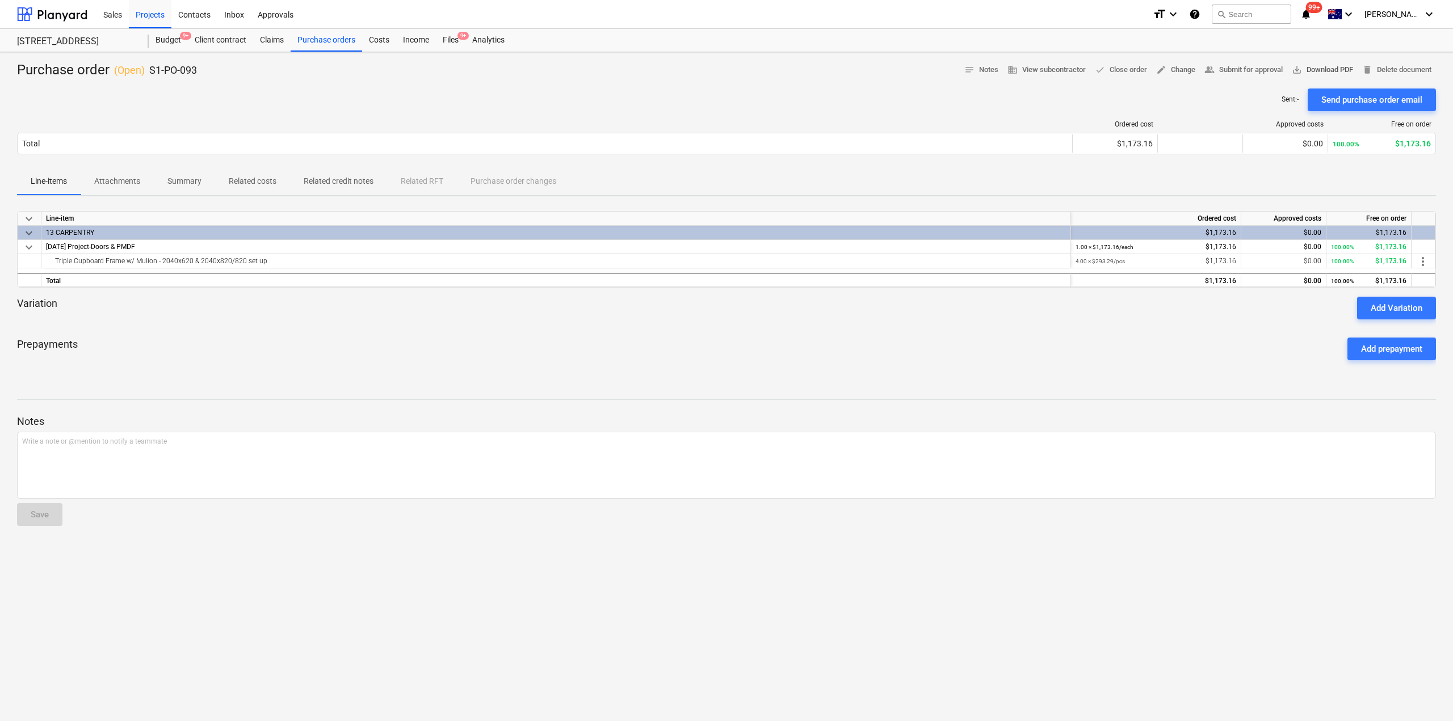
click at [1327, 70] on span "save_alt Download PDF" at bounding box center [1322, 70] width 61 height 13
click at [532, 631] on div "Purchase order ( Open ) S1-PO-093 notes Notes business View subcontractor done …" at bounding box center [726, 386] width 1453 height 669
